Goal: Check status: Check status

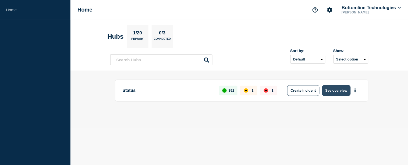
click at [342, 90] on button "See overview" at bounding box center [336, 90] width 29 height 11
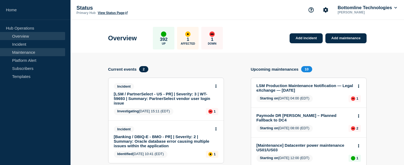
click at [32, 51] on link "Maintenance" at bounding box center [32, 52] width 65 height 8
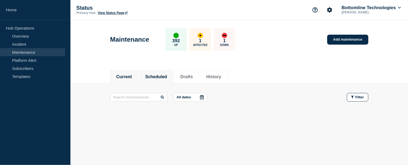
click at [158, 75] on button "Scheduled" at bounding box center [156, 76] width 22 height 5
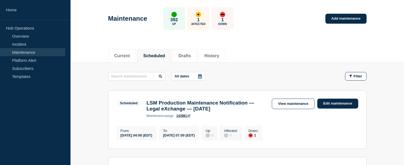
scroll to position [19, 0]
